Goal: Information Seeking & Learning: Learn about a topic

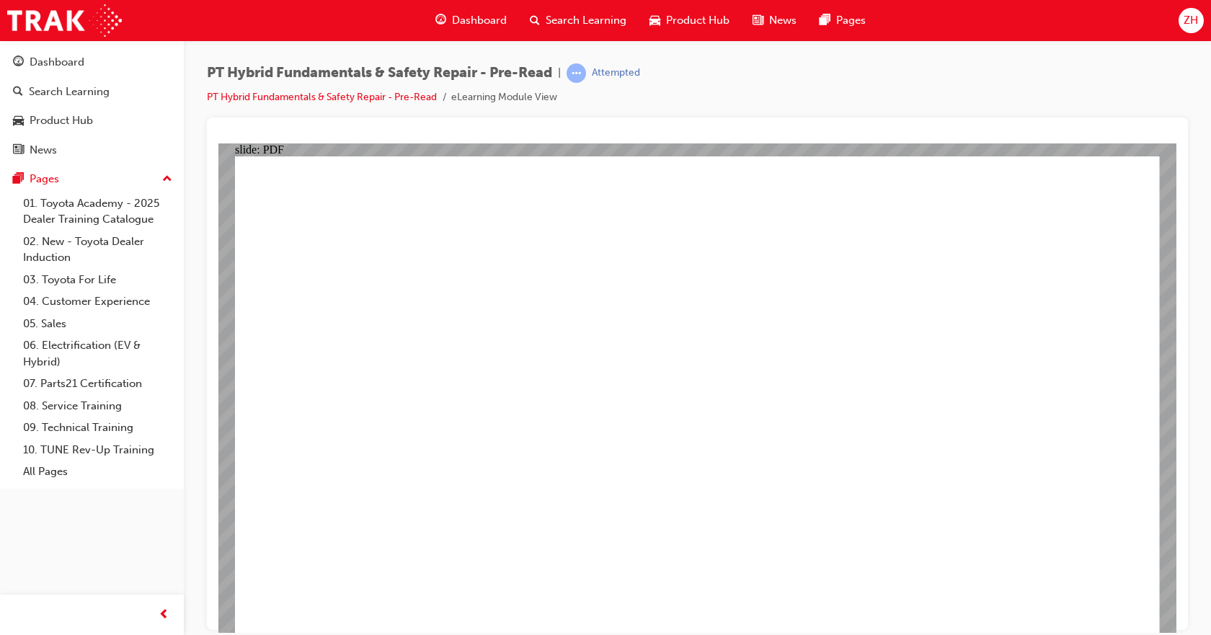
click at [747, 102] on div "PT Hybrid Fundamentals & Safety Repair - Pre-Read | Attempted PT Hybrid Fundame…" at bounding box center [697, 90] width 981 height 54
click at [481, 27] on span "Dashboard" at bounding box center [479, 20] width 55 height 17
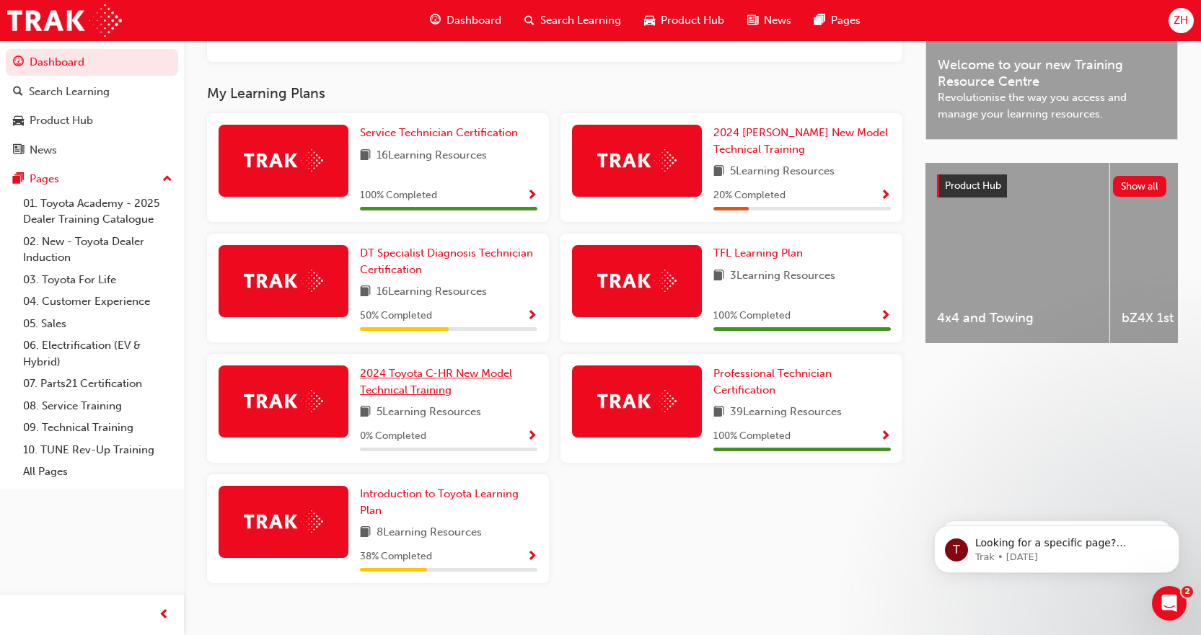
scroll to position [469, 0]
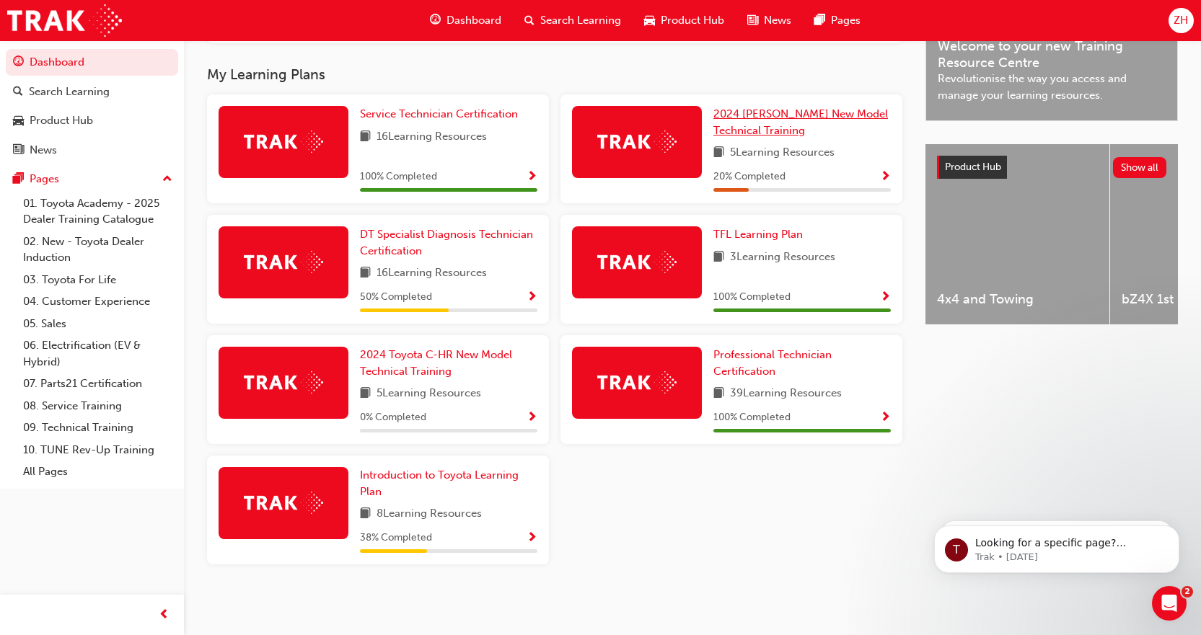
click at [800, 118] on span "2024 [PERSON_NAME] New Model Technical Training" at bounding box center [800, 122] width 175 height 30
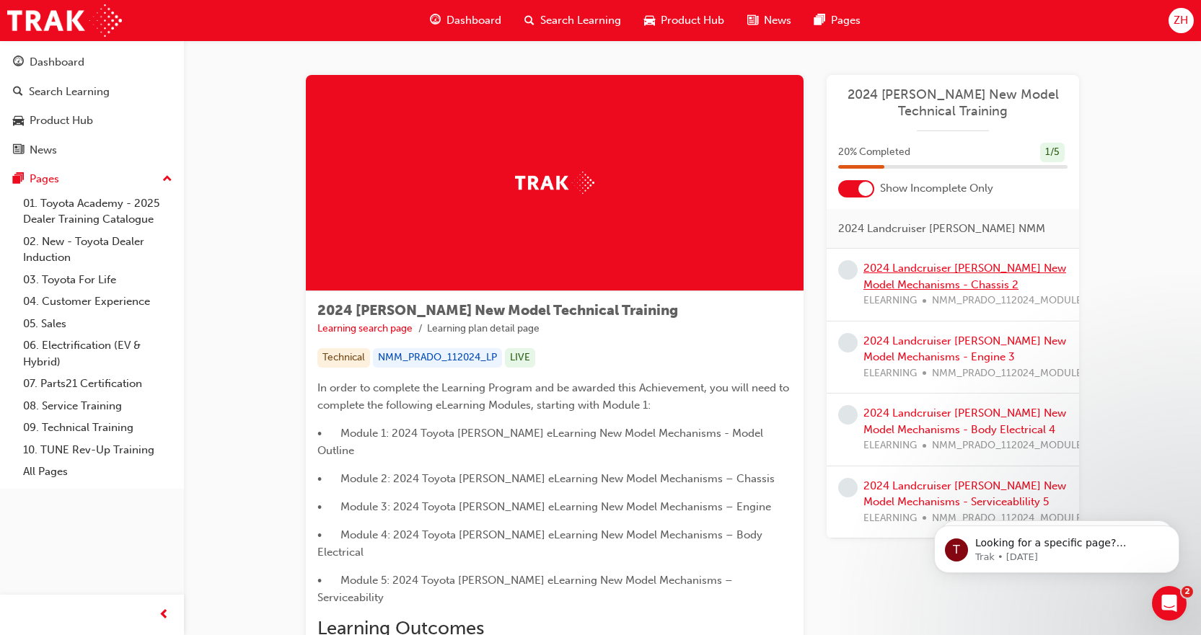
click at [930, 273] on link "2024 Landcruiser [PERSON_NAME] New Model Mechanisms - Chassis 2" at bounding box center [964, 277] width 203 height 30
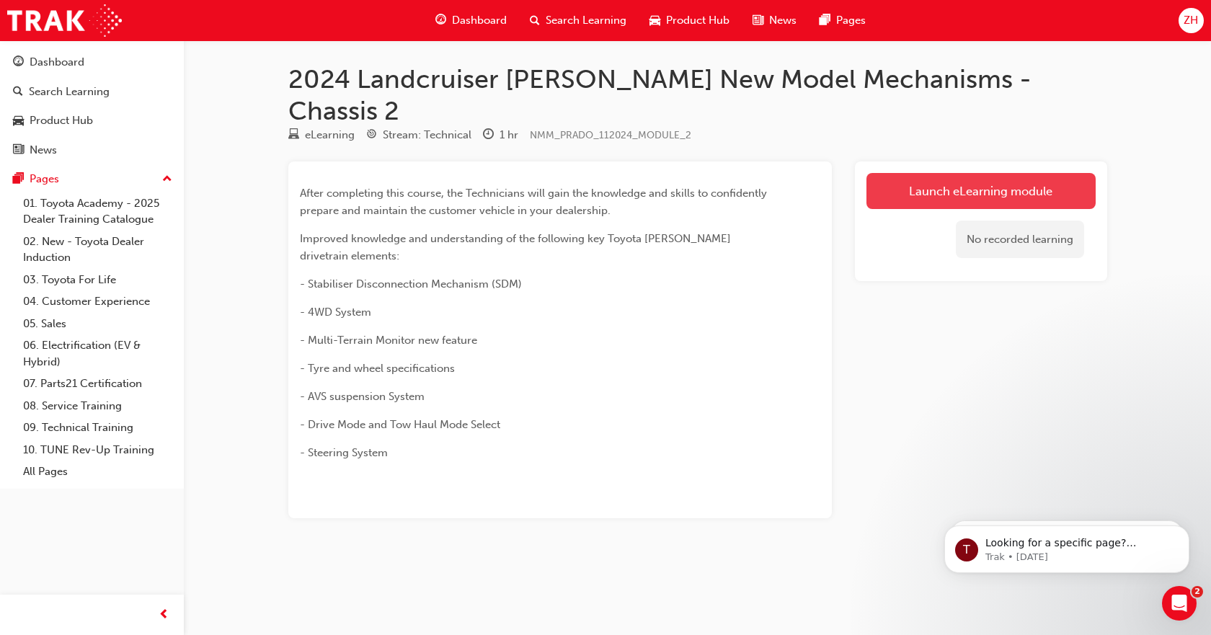
click at [939, 173] on link "Launch eLearning module" at bounding box center [981, 191] width 229 height 36
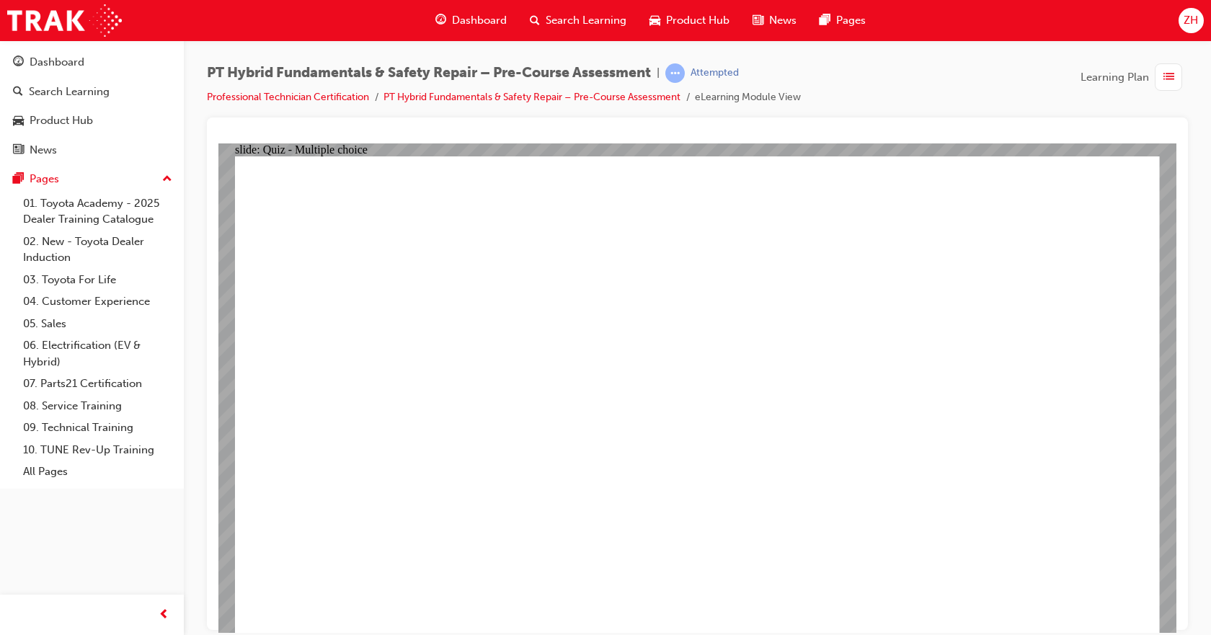
radio input "true"
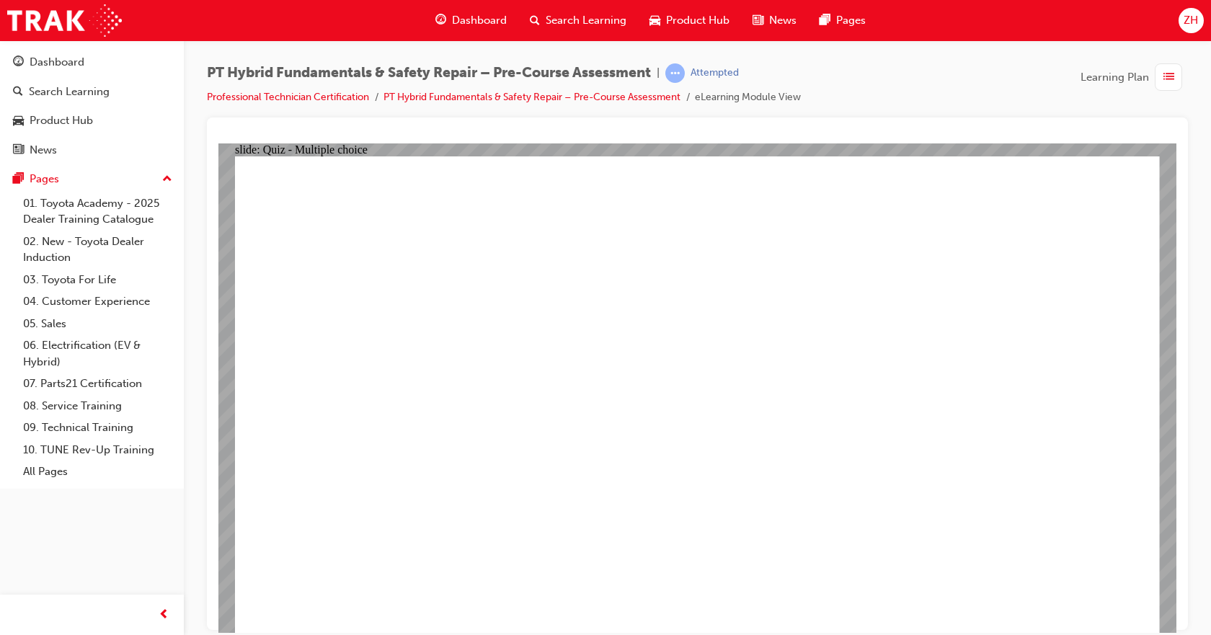
radio input "true"
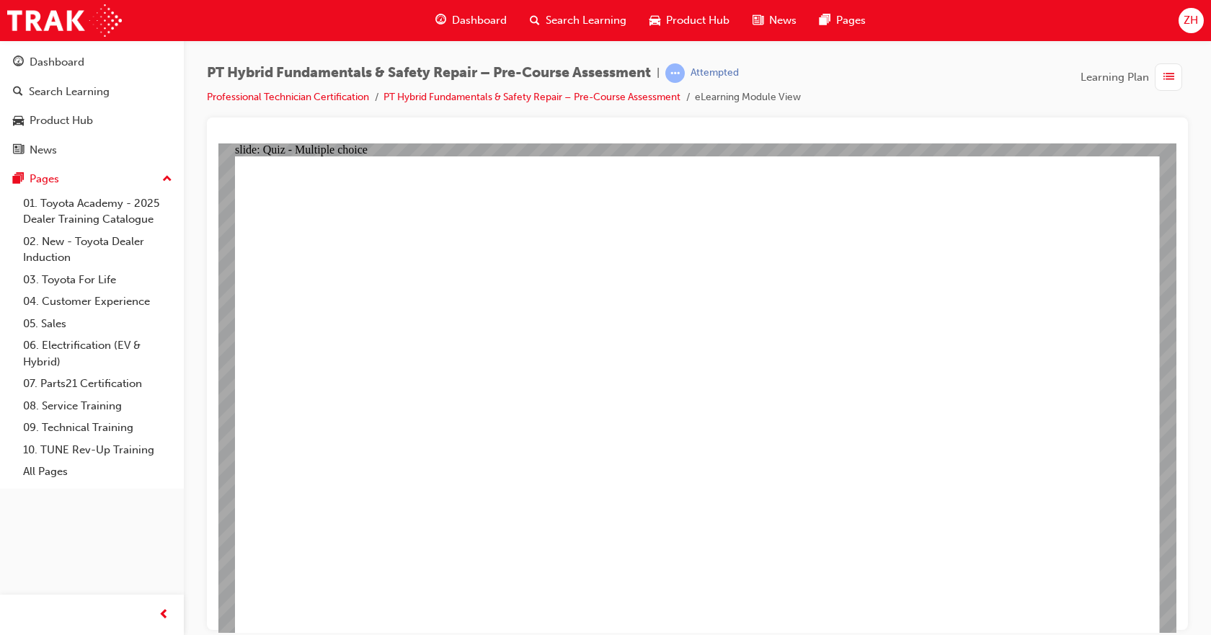
radio input "true"
checkbox input "true"
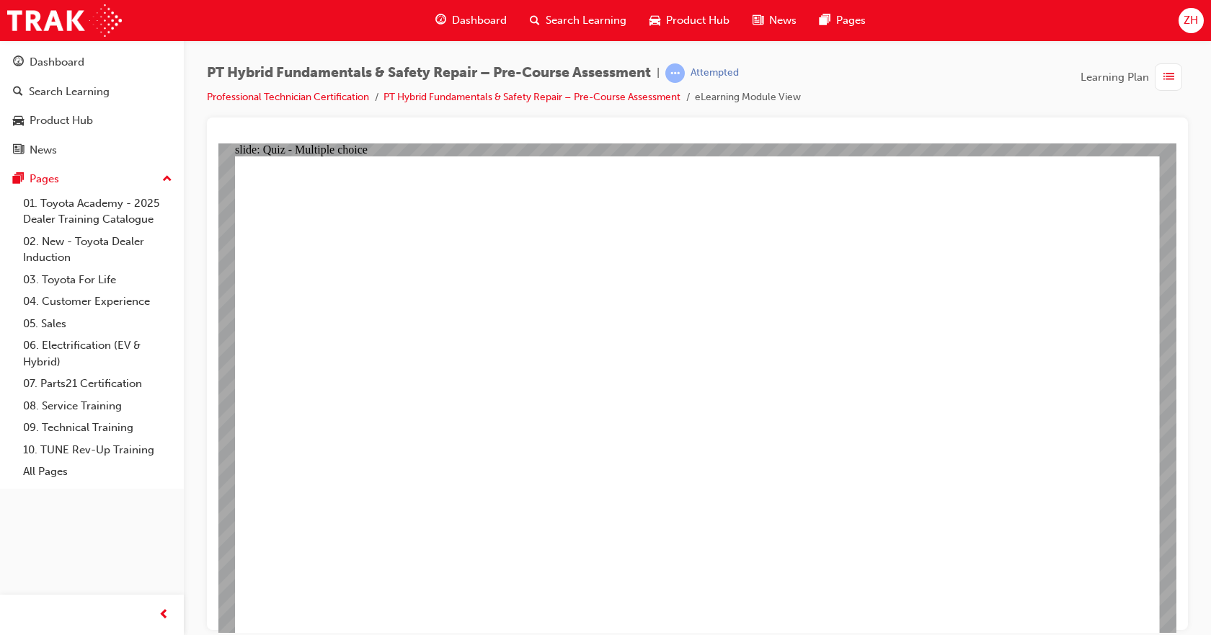
checkbox input "true"
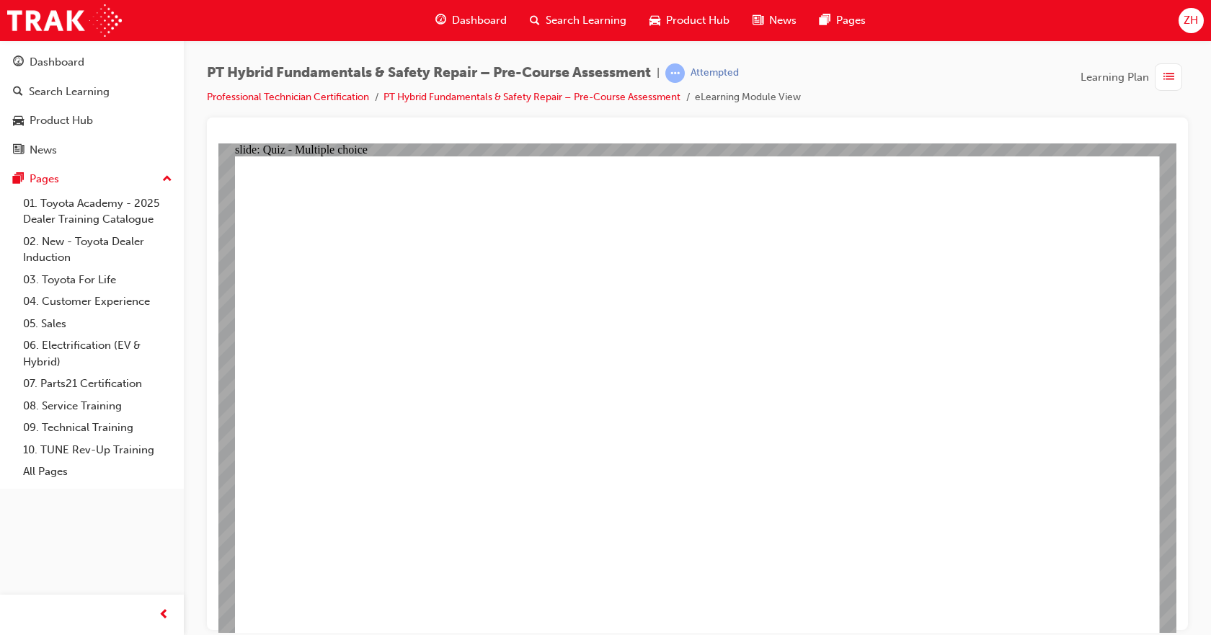
radio input "true"
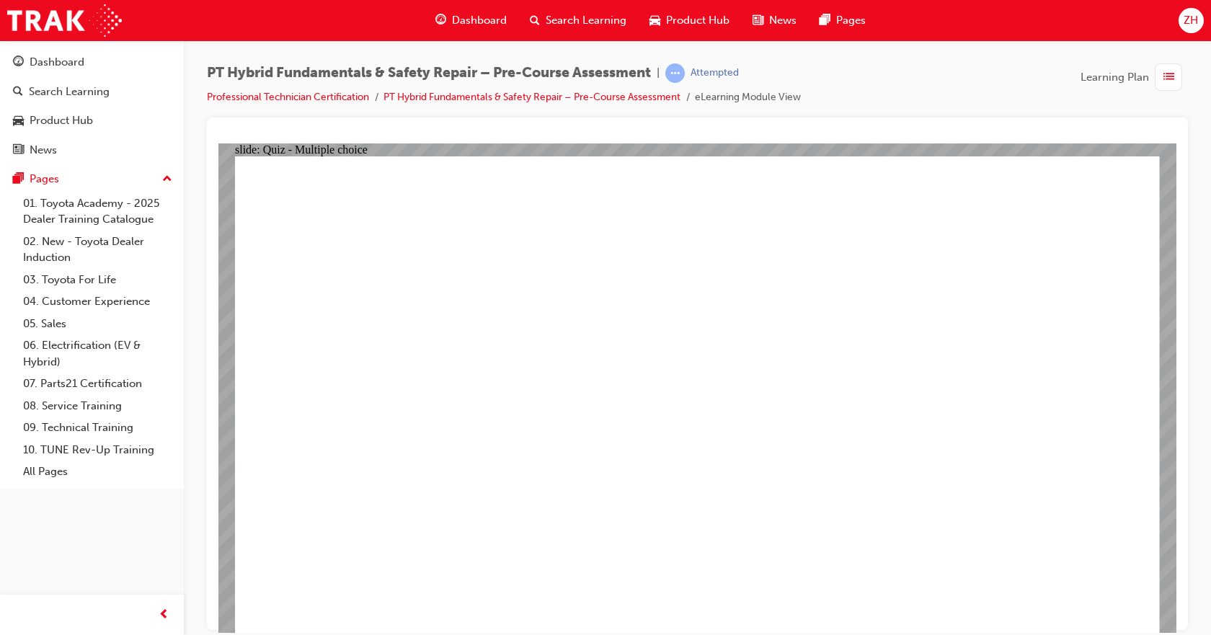
radio input "true"
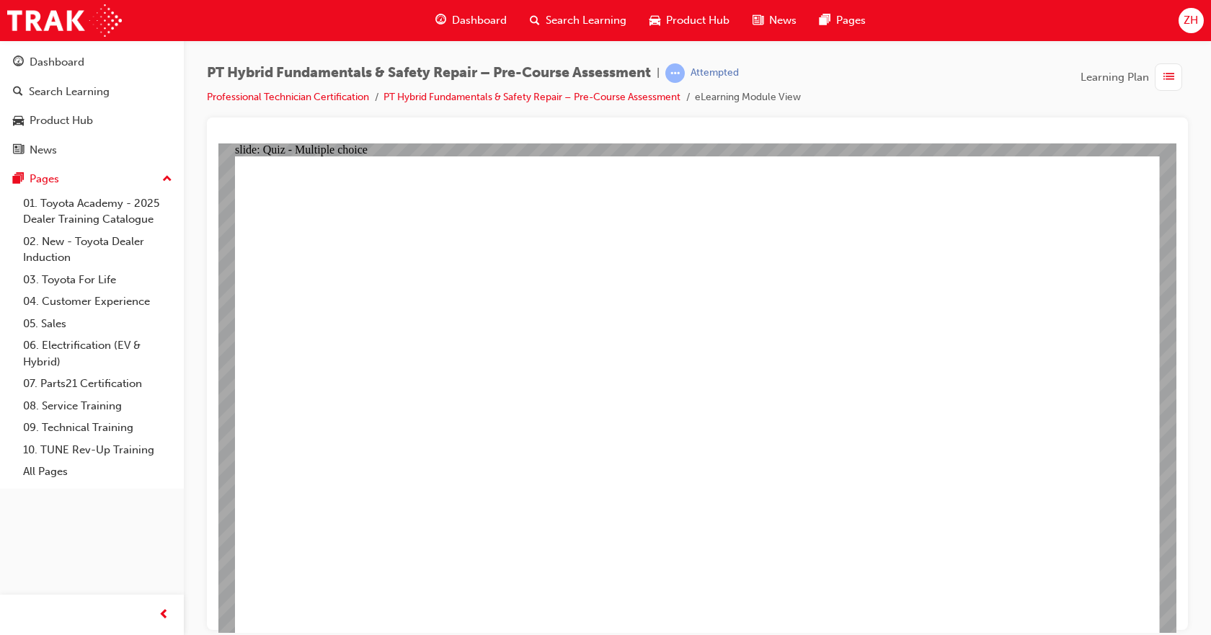
radio input "true"
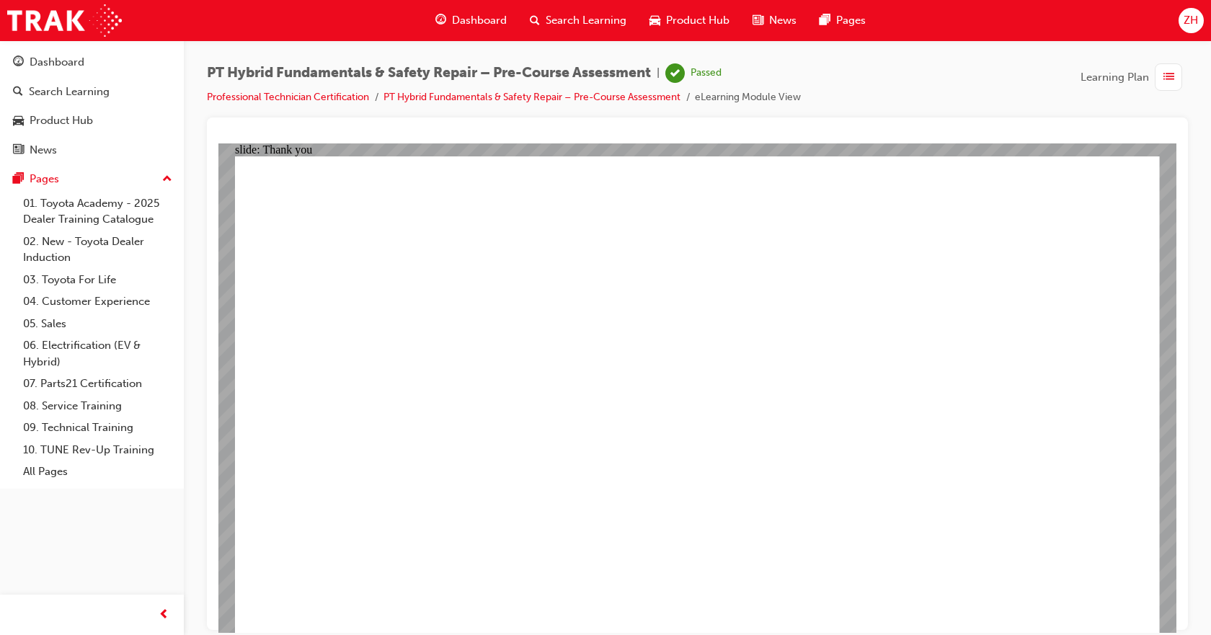
click at [485, 25] on span "Dashboard" at bounding box center [479, 20] width 55 height 17
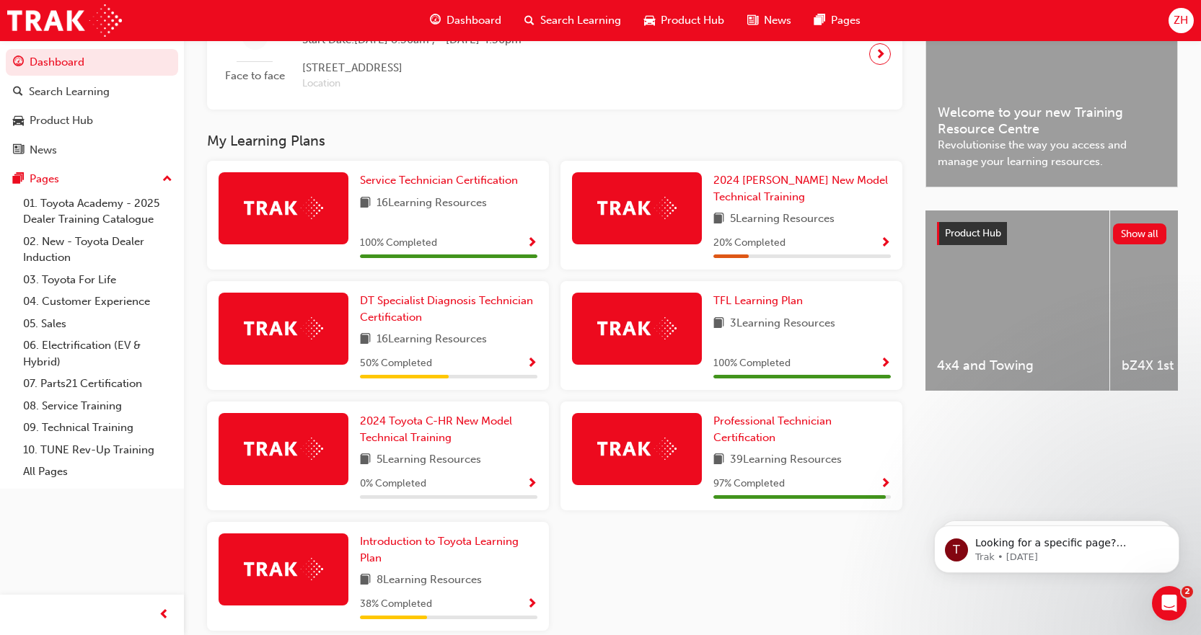
scroll to position [433, 0]
